Goal: Task Accomplishment & Management: Manage account settings

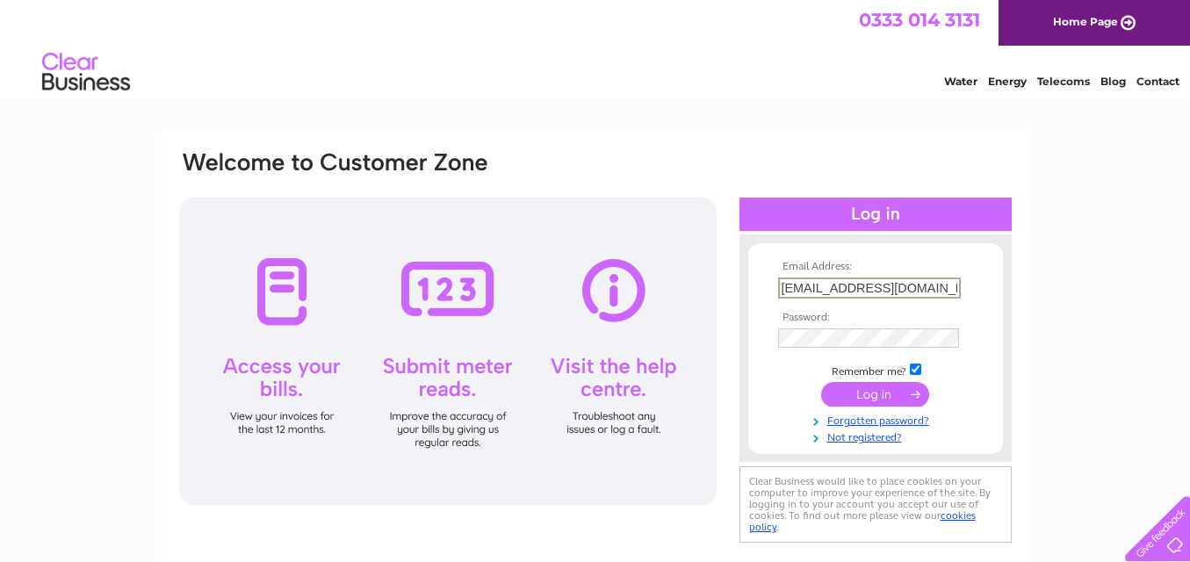
scroll to position [0, 1]
type input "[EMAIL_ADDRESS][DOMAIN_NAME]"
click at [867, 389] on input "submit" at bounding box center [875, 394] width 108 height 25
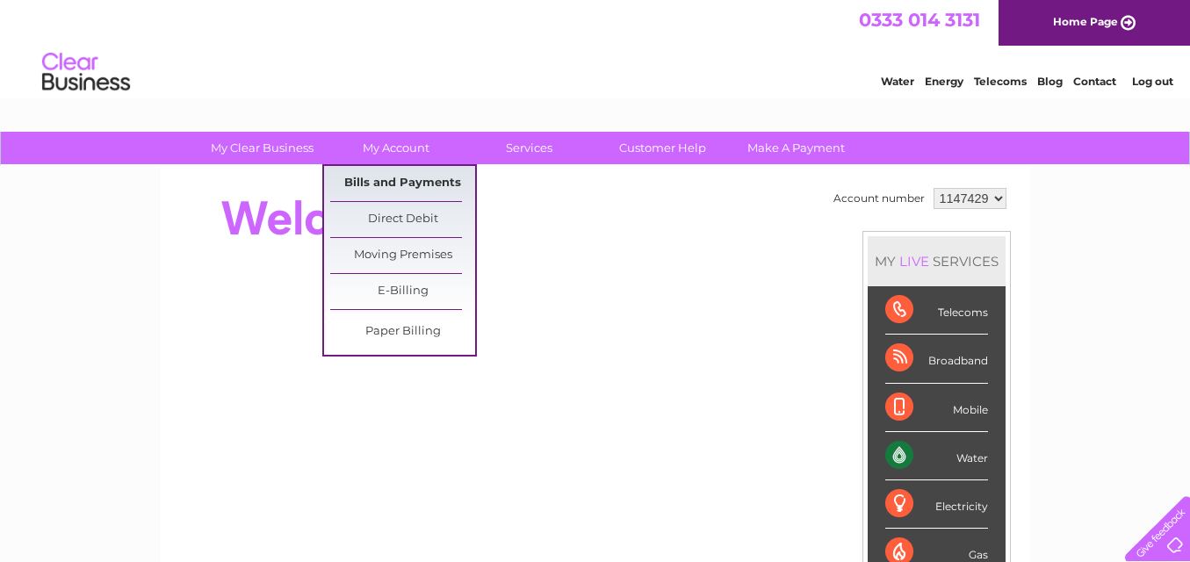
click at [361, 173] on link "Bills and Payments" at bounding box center [402, 183] width 145 height 35
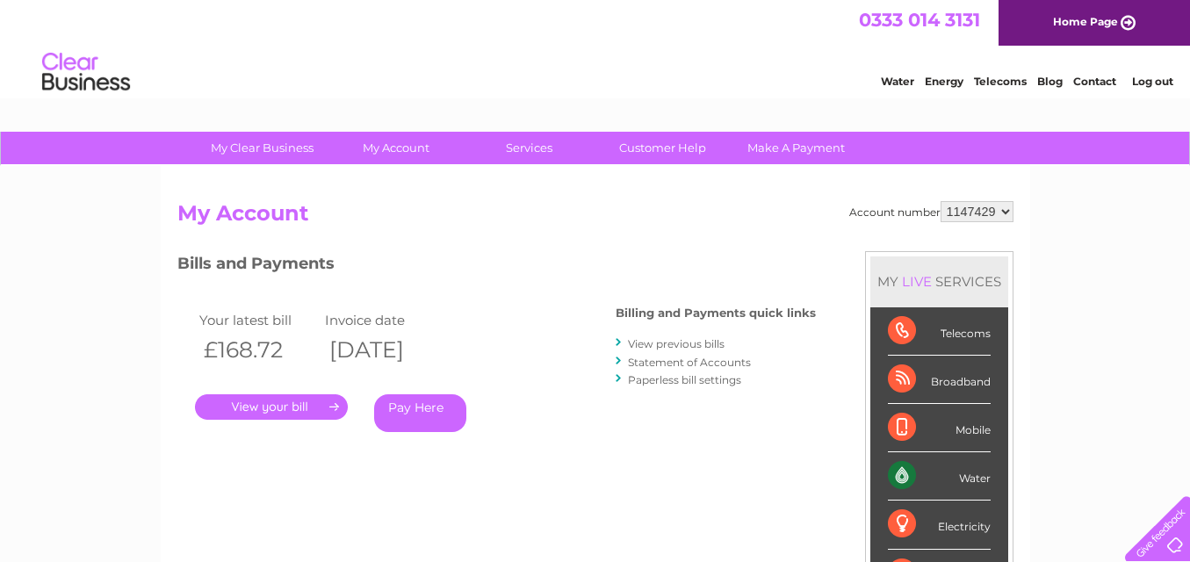
click at [286, 400] on link "." at bounding box center [271, 406] width 153 height 25
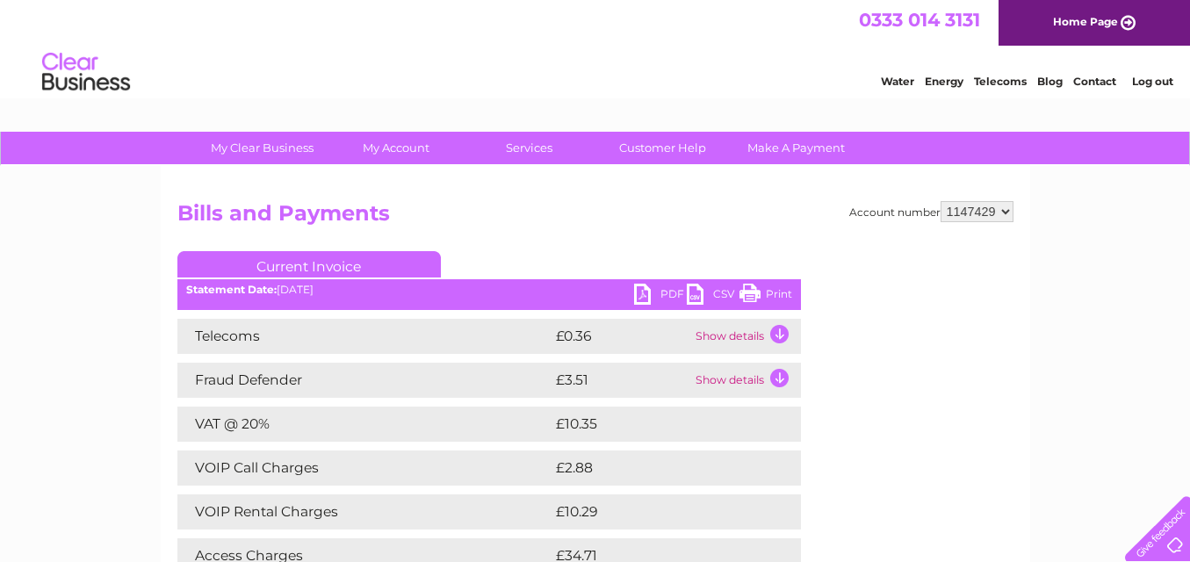
click at [768, 293] on link "Print" at bounding box center [766, 296] width 53 height 25
click at [662, 286] on link "PDF" at bounding box center [660, 296] width 53 height 25
